Goal: Task Accomplishment & Management: Complete application form

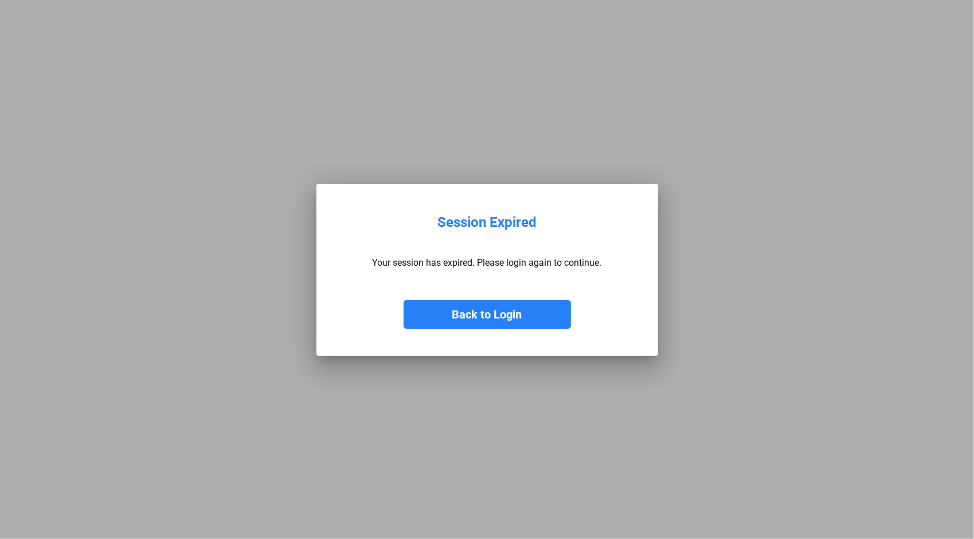
click at [494, 313] on button "Back to Login" at bounding box center [486, 314] width 167 height 29
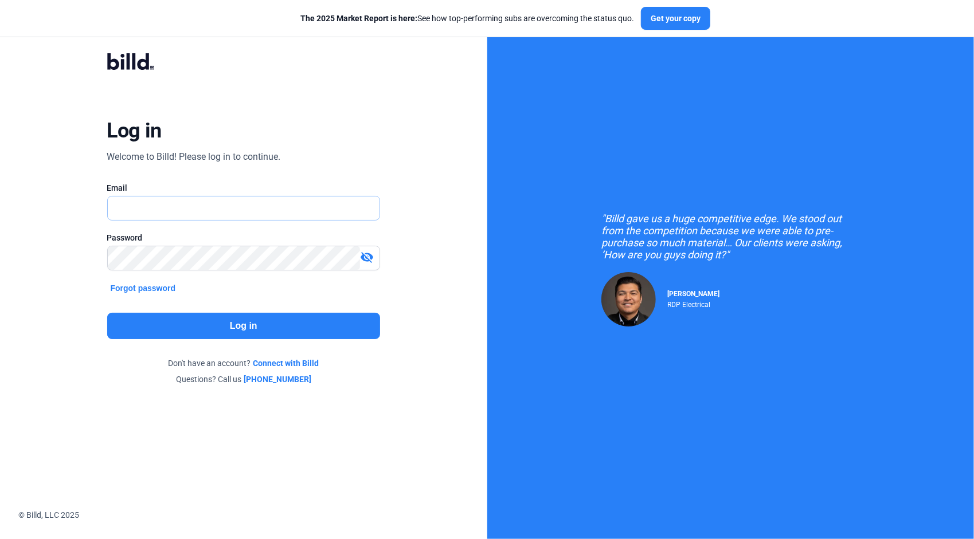
type input "[PERSON_NAME][EMAIL_ADDRESS][DOMAIN_NAME]"
click at [275, 324] on button "Log in" at bounding box center [243, 326] width 273 height 26
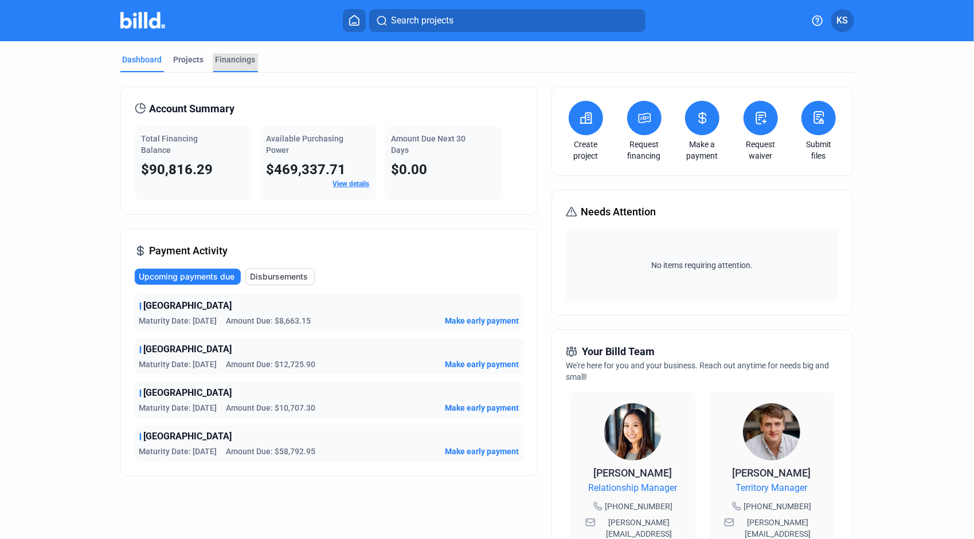
click at [242, 61] on div "Financings" at bounding box center [235, 59] width 40 height 11
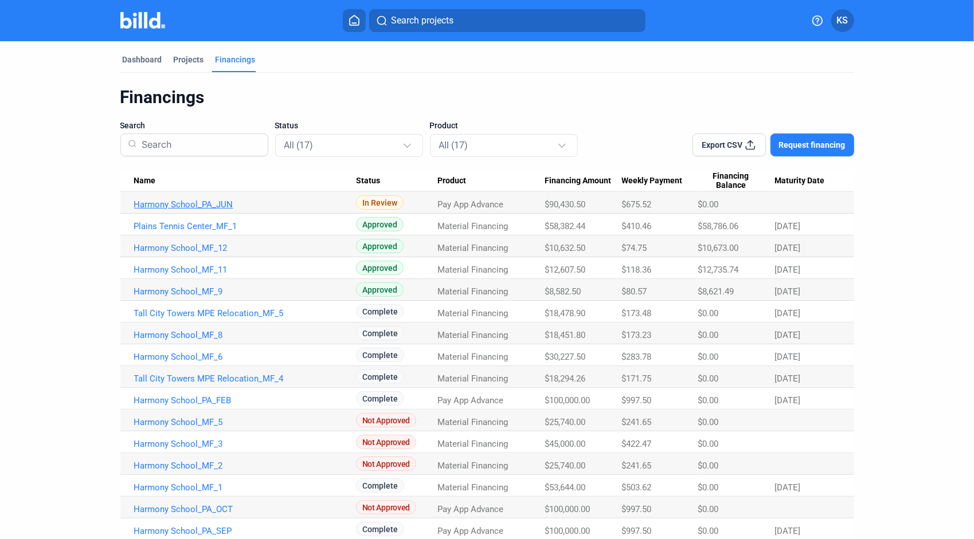
click at [221, 205] on link "Harmony School_PA_JUN" at bounding box center [245, 204] width 222 height 10
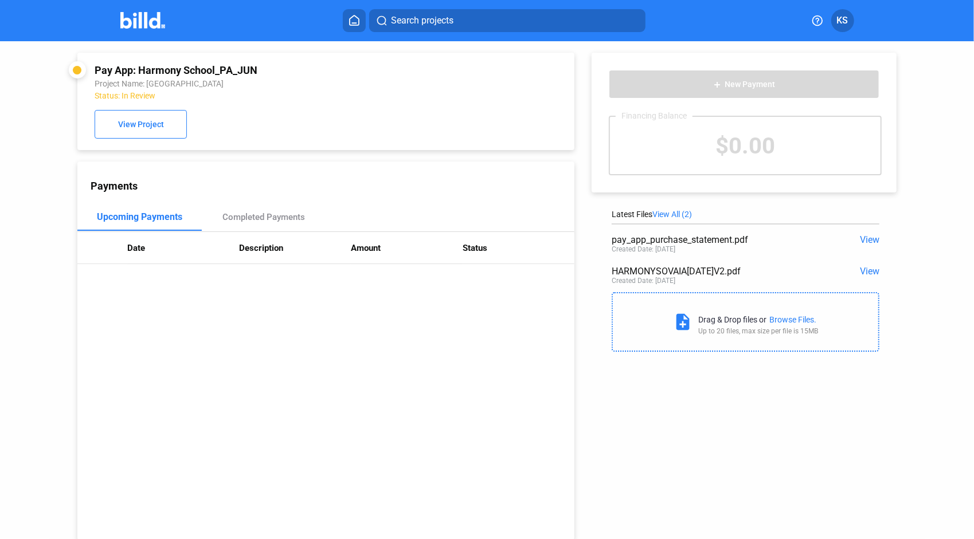
click at [860, 237] on span "View" at bounding box center [869, 239] width 19 height 11
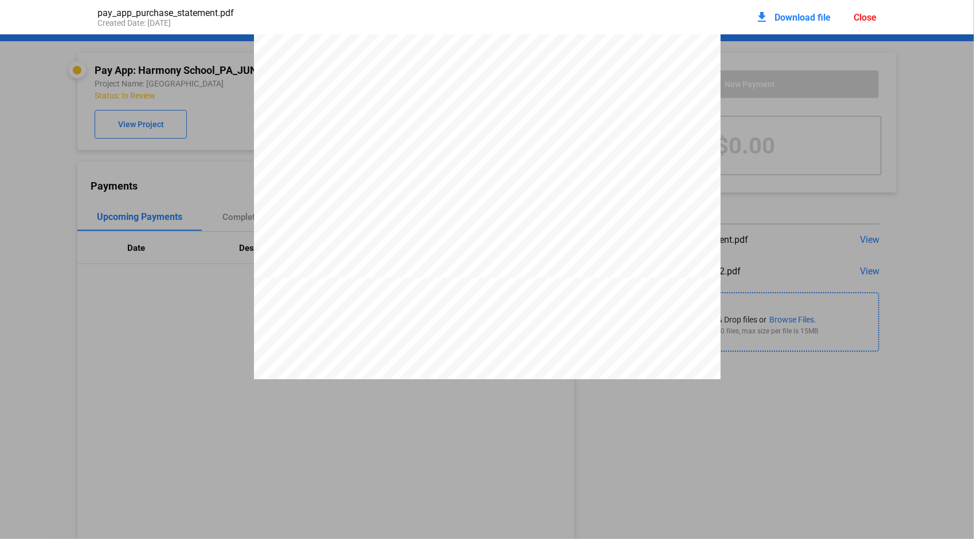
scroll to position [3266, 0]
click at [733, 31] on div "pay_app_purchase_statement.pdf Created Date: [DATE] download Download file Close" at bounding box center [487, 17] width 802 height 34
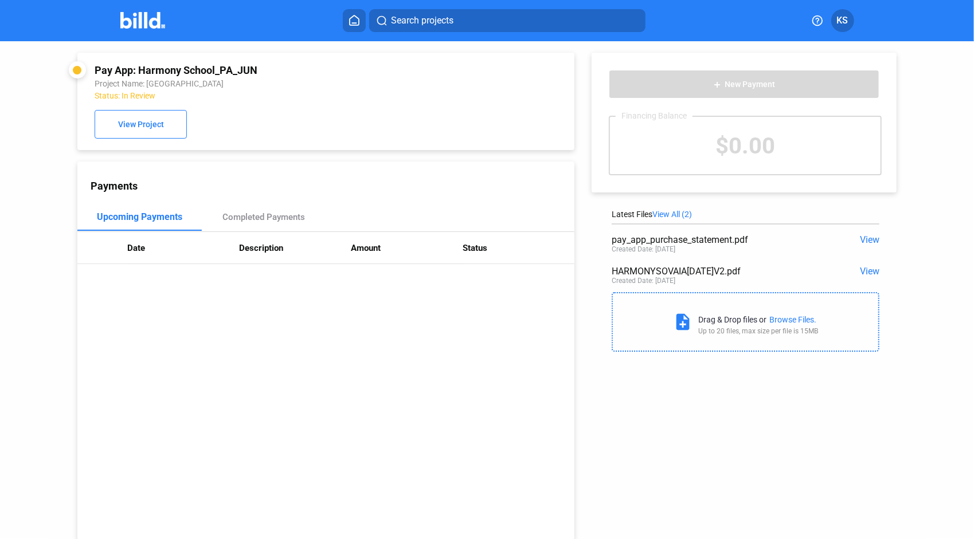
click at [866, 268] on span "View" at bounding box center [869, 271] width 19 height 11
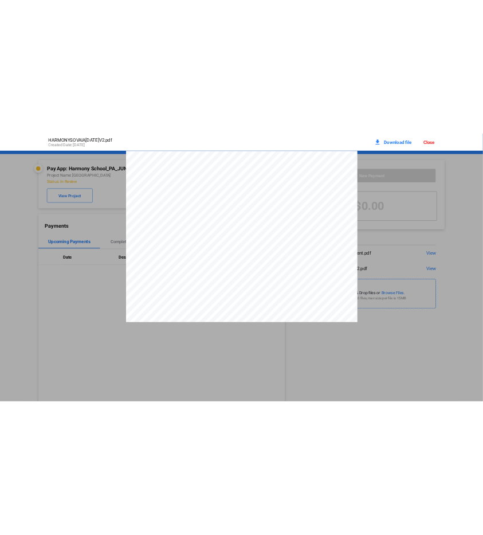
scroll to position [6, 0]
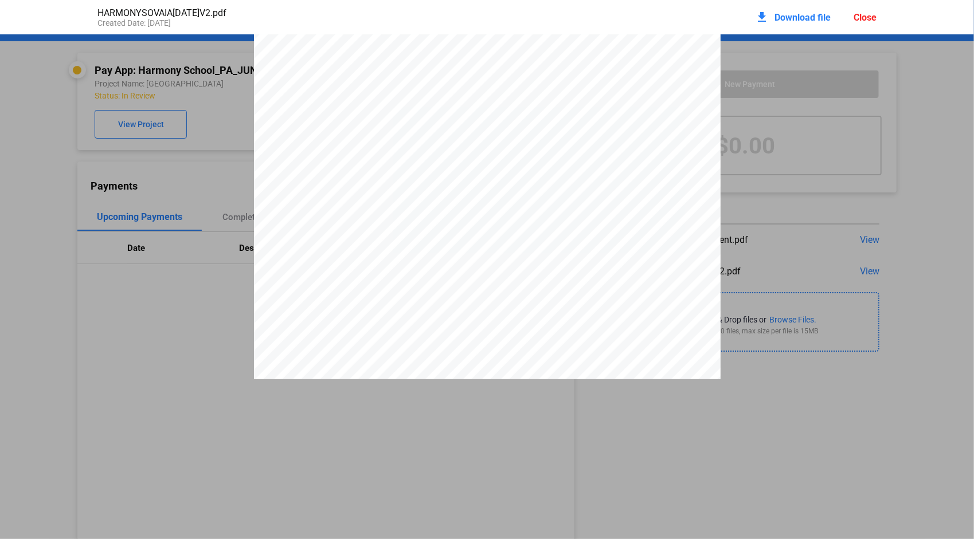
click at [933, 25] on div "HARMONYSOVAIA[DATE]V2.pdf Created Date: [DATE] download Download file Close" at bounding box center [487, 17] width 974 height 34
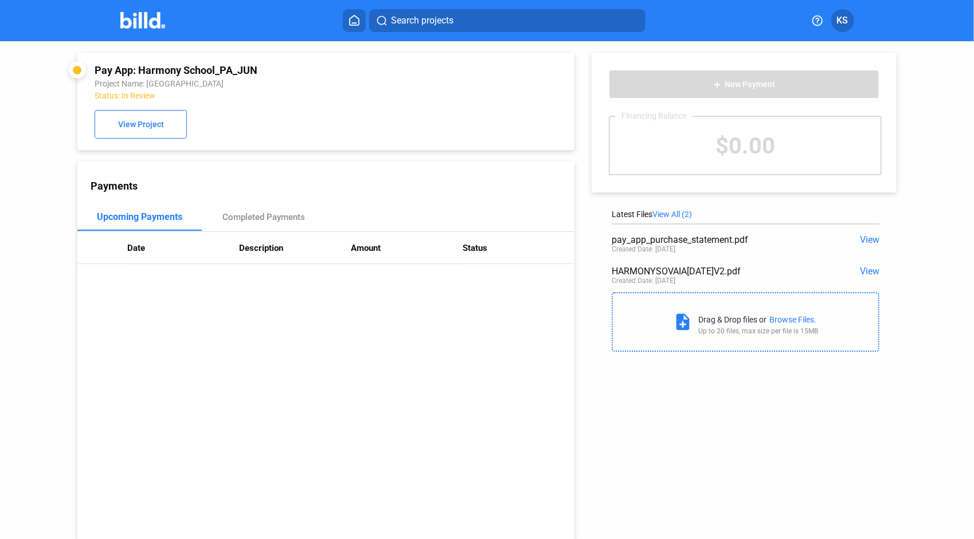
click at [728, 330] on div "Up to 20 files, max size per file is 15MB" at bounding box center [758, 331] width 120 height 8
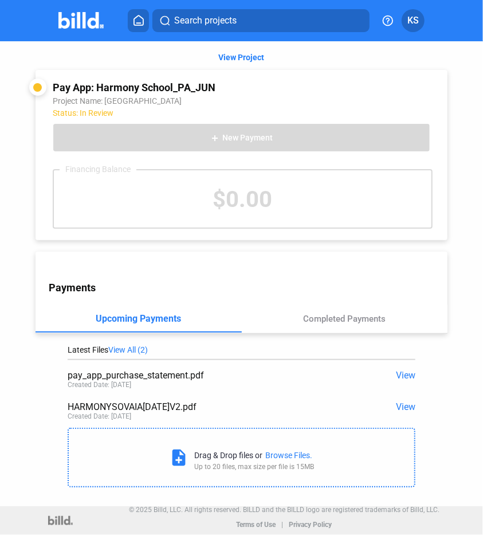
click at [237, 458] on div "Drag & Drop files or" at bounding box center [228, 454] width 68 height 9
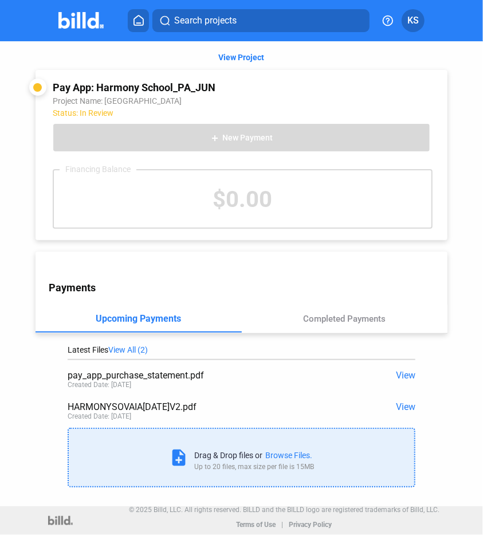
click at [244, 483] on div "note_add Drag & Drop files or Browse Files. Up to 20 files, max size per file i…" at bounding box center [242, 457] width 346 height 57
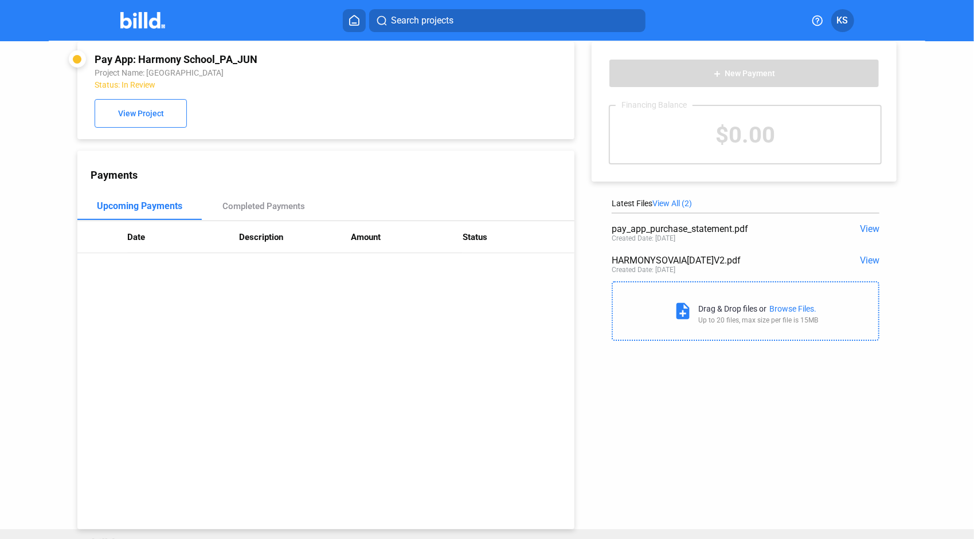
scroll to position [0, 0]
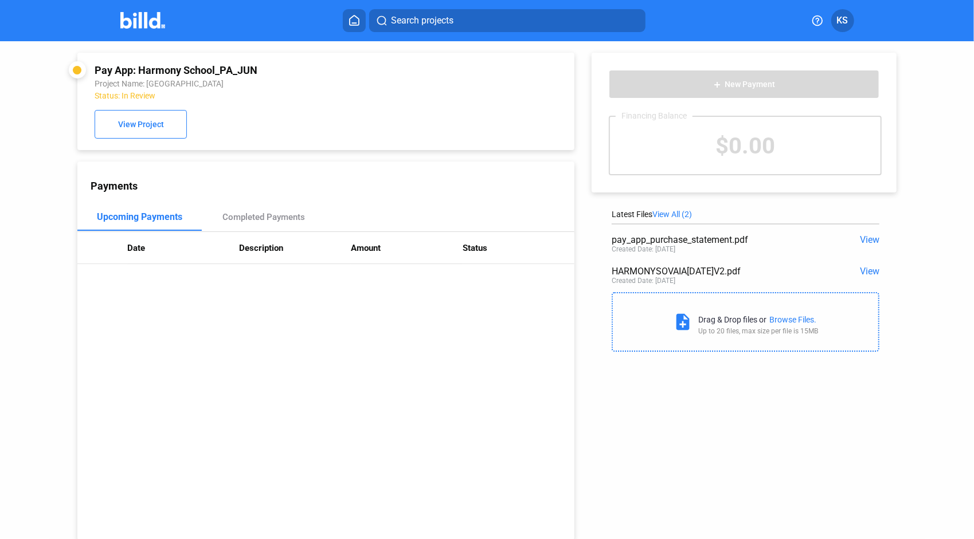
drag, startPoint x: 721, startPoint y: 330, endPoint x: 713, endPoint y: 325, distance: 8.7
click at [713, 325] on div "Drag & Drop files or Browse Files. Up to 20 files, max size per file is 15MB" at bounding box center [758, 322] width 120 height 26
click at [680, 325] on mat-icon "note_add" at bounding box center [682, 321] width 19 height 19
drag, startPoint x: 676, startPoint y: 321, endPoint x: 670, endPoint y: 335, distance: 14.7
click at [673, 335] on div "note_add Drag & Drop files or Browse Files. Up to 20 files, max size per file i…" at bounding box center [745, 322] width 145 height 26
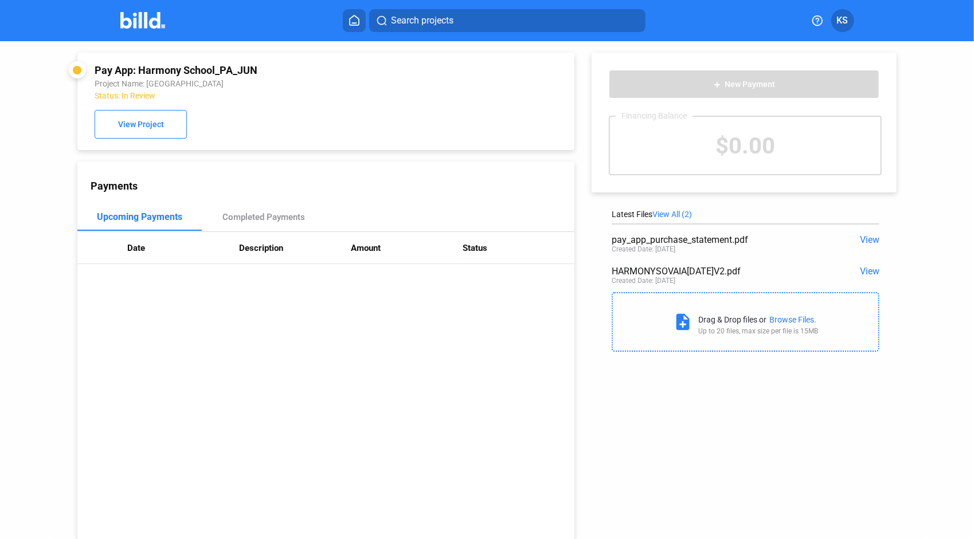
click at [722, 324] on div "Drag & Drop files or Browse Files. Up to 20 files, max size per file is 15MB" at bounding box center [758, 322] width 120 height 26
click at [786, 320] on div "Browse Files." at bounding box center [792, 319] width 47 height 9
